Goal: Transaction & Acquisition: Download file/media

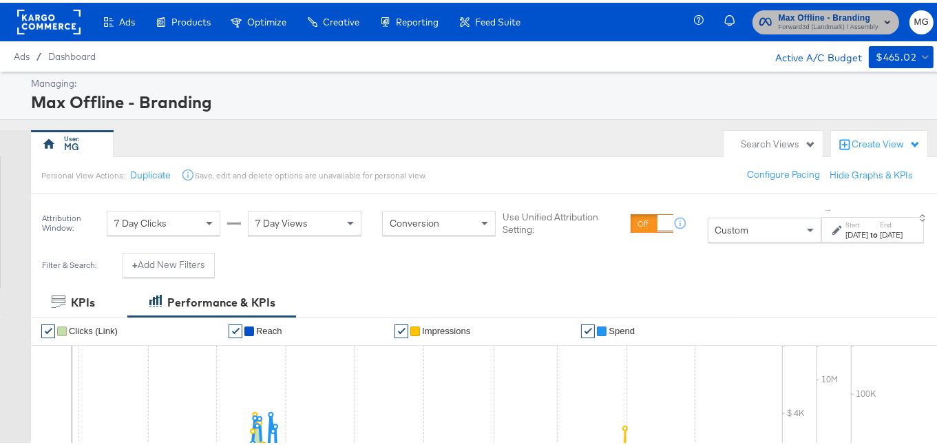
click at [863, 11] on span "Max Offline - Branding" at bounding box center [829, 15] width 100 height 14
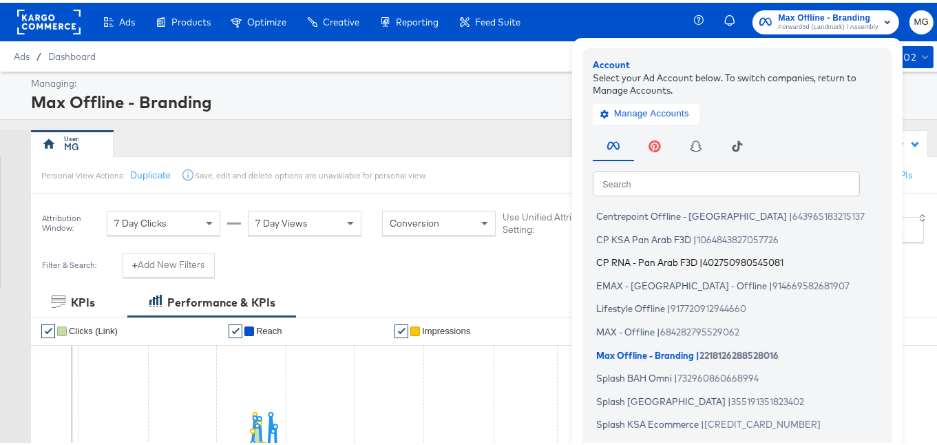
click at [640, 263] on span "CP RNA - Pan Arab F3D" at bounding box center [646, 259] width 101 height 11
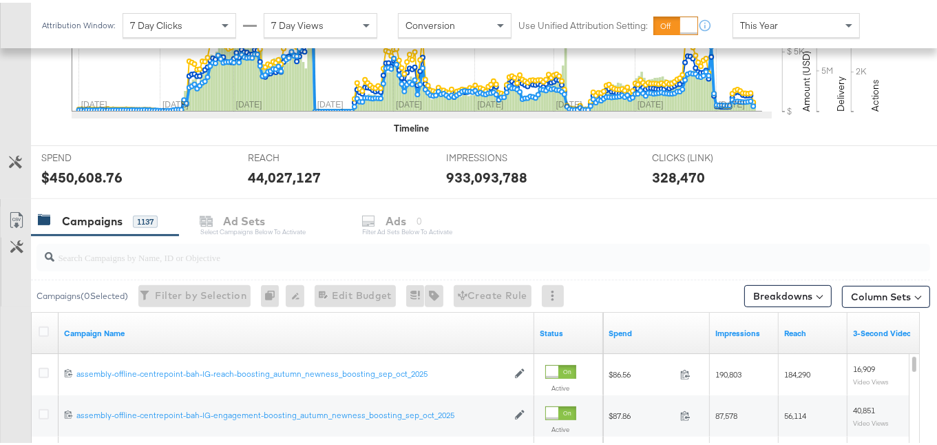
scroll to position [438, 0]
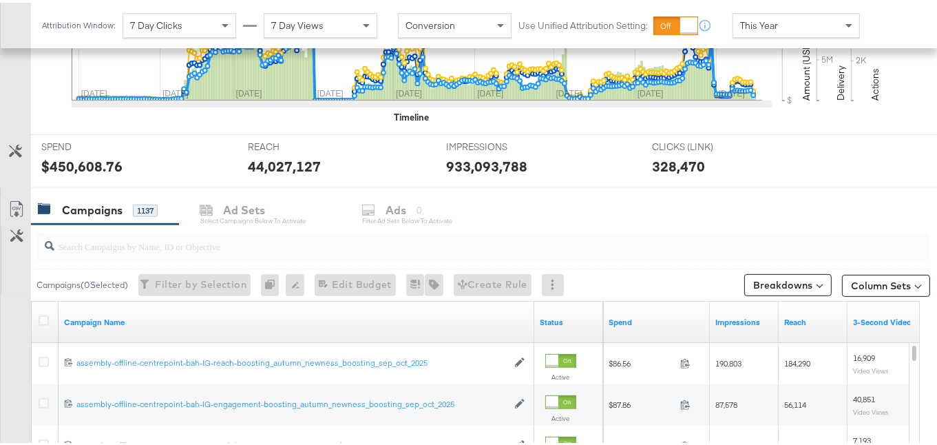
click at [240, 242] on input "search" at bounding box center [452, 237] width 797 height 27
paste input "autumn_newness_aug_oct_2025"
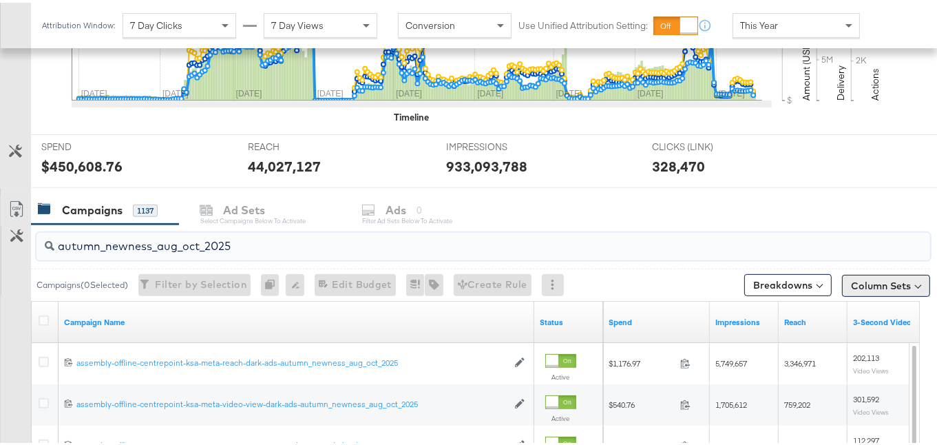
type input "autumn_newness_aug_oct_2025"
click at [903, 282] on button "Column Sets" at bounding box center [886, 283] width 88 height 22
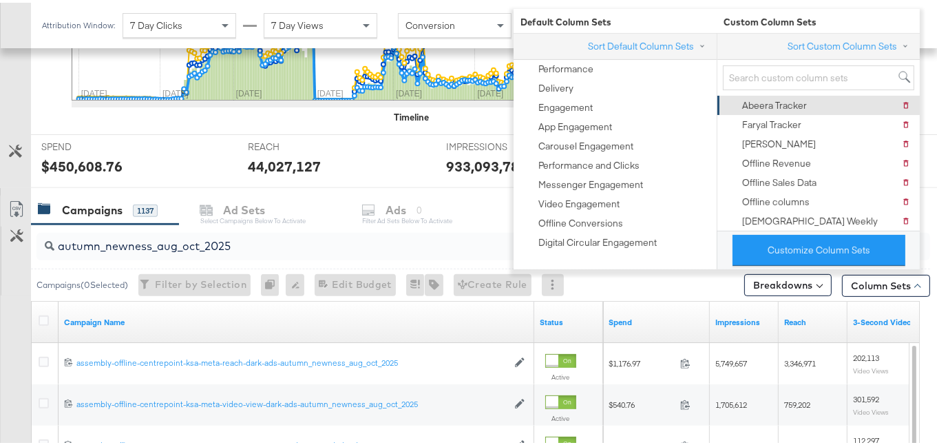
click at [807, 94] on div "Abeera Tracker Delete Abeera Tracker" at bounding box center [817, 102] width 185 height 19
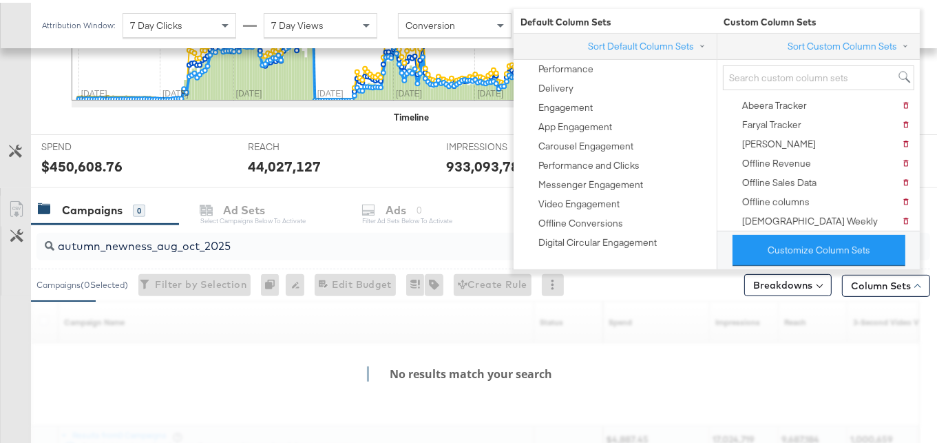
click at [936, 197] on div at bounding box center [938, 208] width 17 height 30
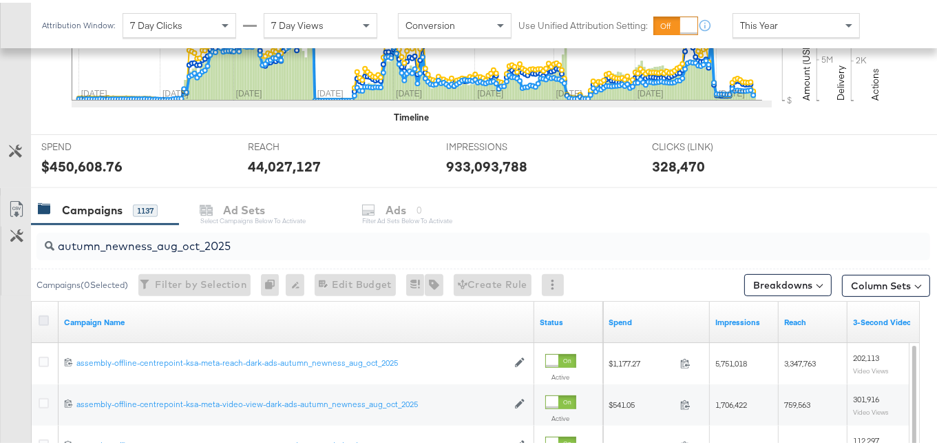
click at [41, 314] on icon at bounding box center [44, 318] width 10 height 10
click at [0, 0] on input "checkbox" at bounding box center [0, 0] width 0 height 0
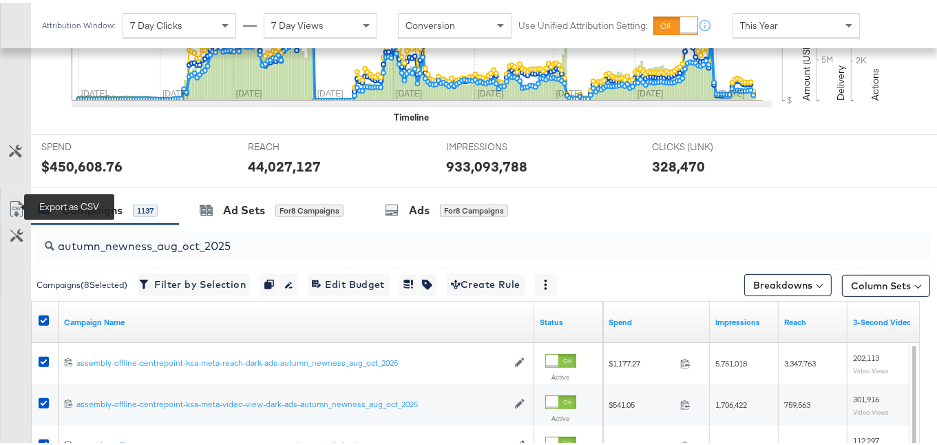
click at [14, 198] on icon at bounding box center [16, 206] width 17 height 17
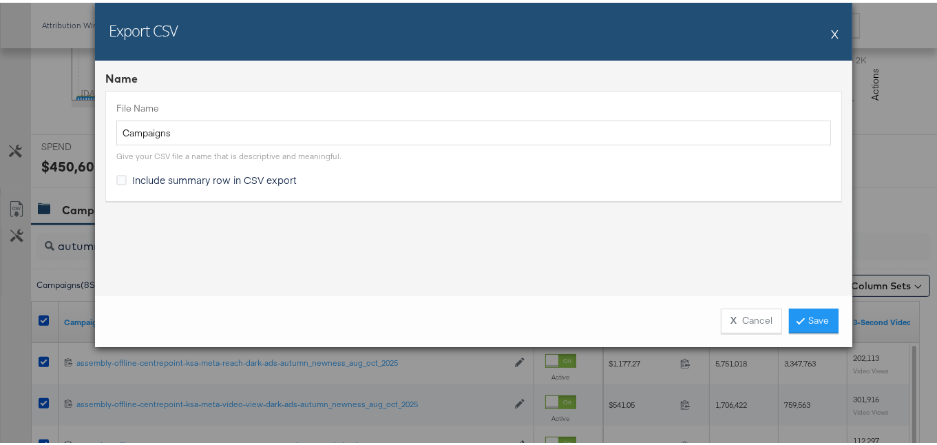
click at [213, 178] on span "Include summary row in CSV export" at bounding box center [214, 177] width 165 height 14
click at [0, 0] on input "Include summary row in CSV export" at bounding box center [0, 0] width 0 height 0
click at [808, 308] on link "Save" at bounding box center [814, 318] width 50 height 25
